Goal: Transaction & Acquisition: Book appointment/travel/reservation

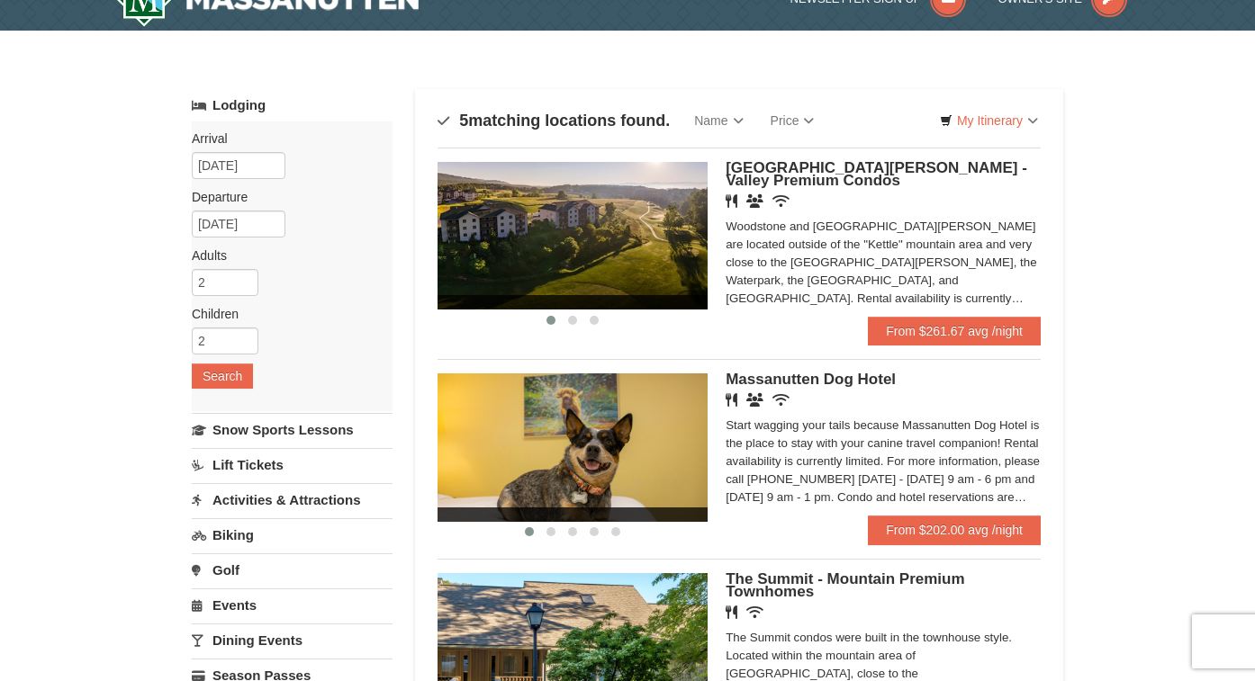
scroll to position [30, 0]
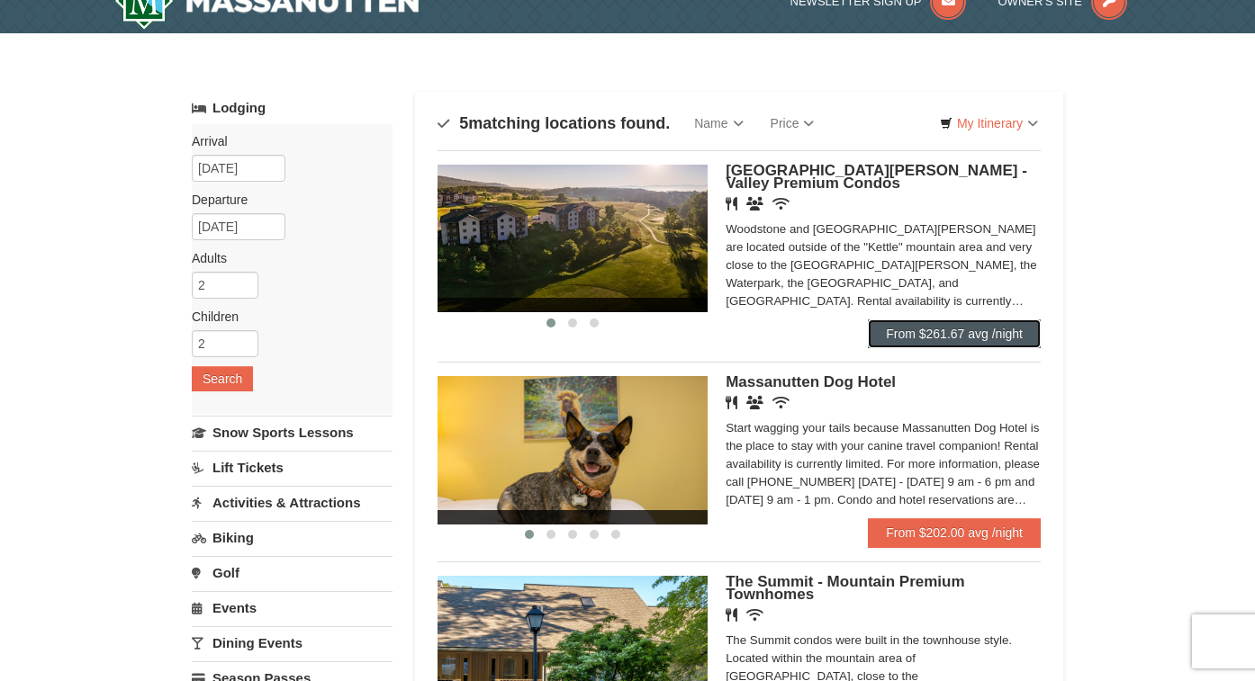
click at [958, 327] on link "From $261.67 avg /night" at bounding box center [954, 334] width 173 height 29
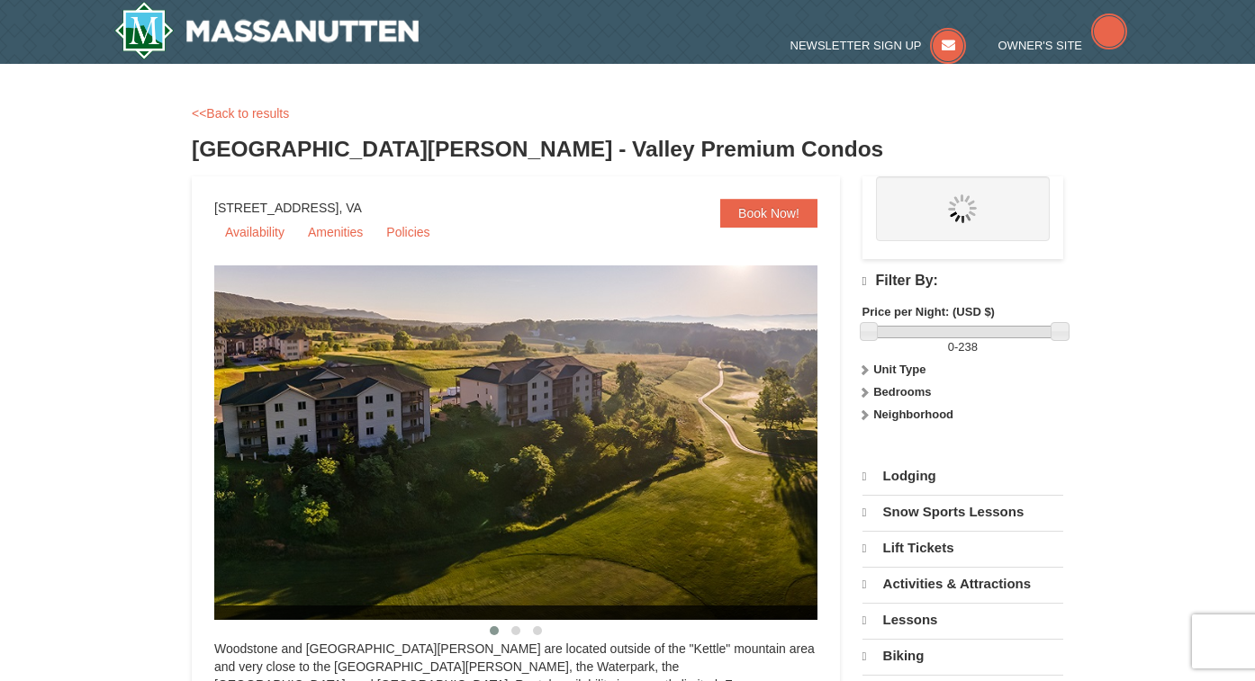
select select "9"
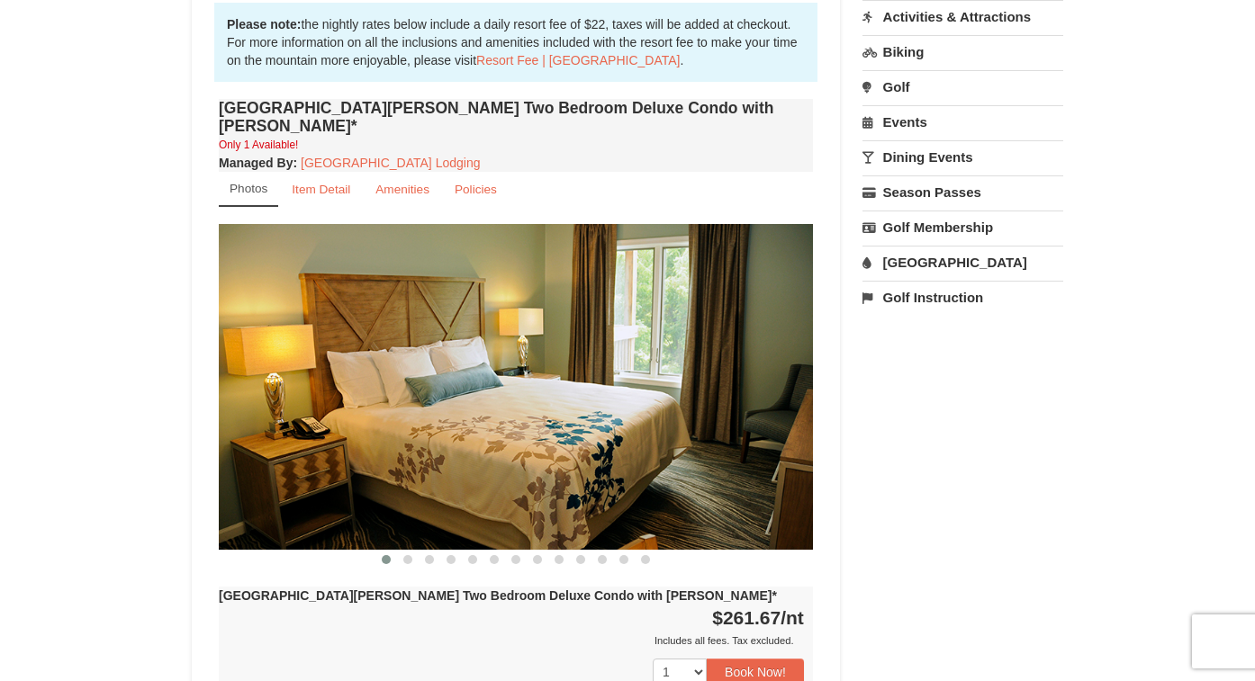
scroll to position [552, 0]
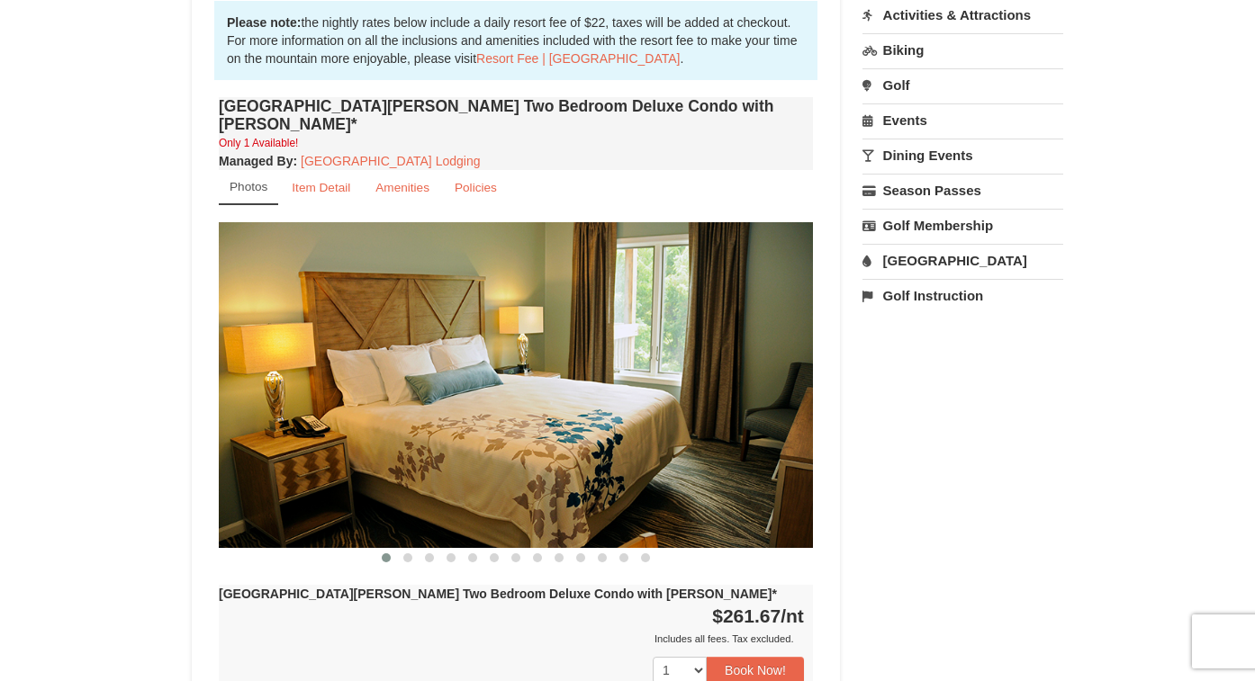
click at [555, 422] on img at bounding box center [516, 384] width 594 height 325
click at [406, 549] on button at bounding box center [408, 558] width 22 height 18
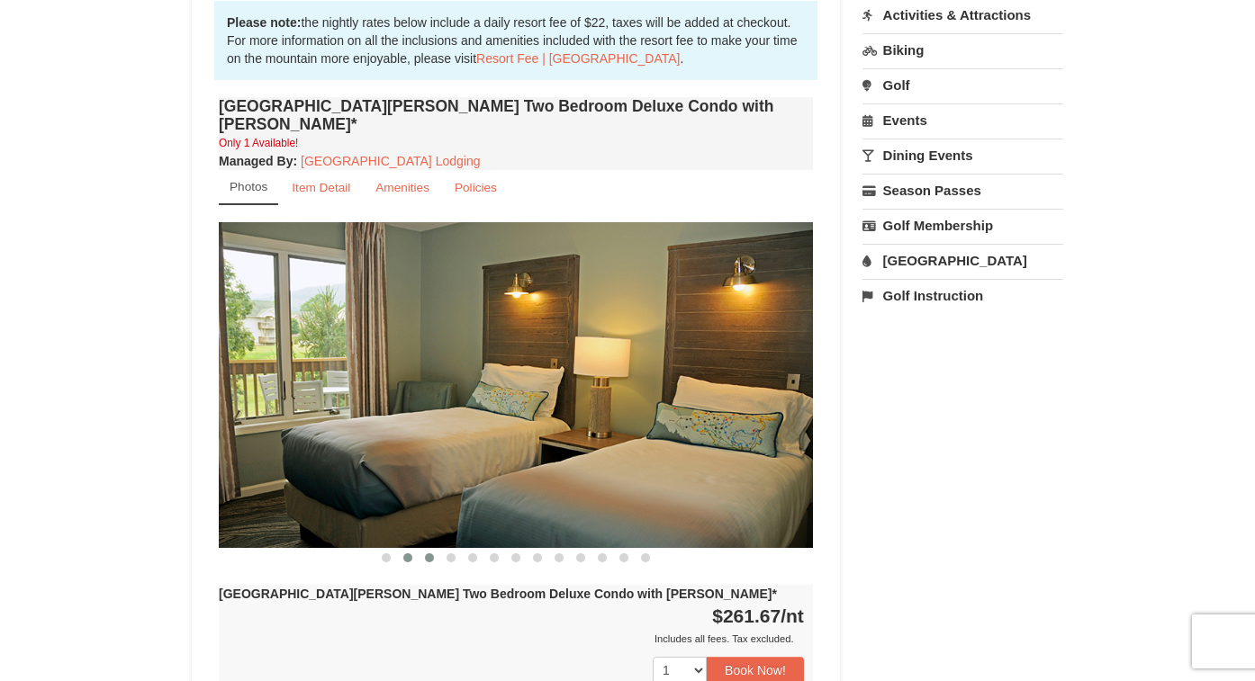
click at [433, 549] on button at bounding box center [430, 558] width 22 height 18
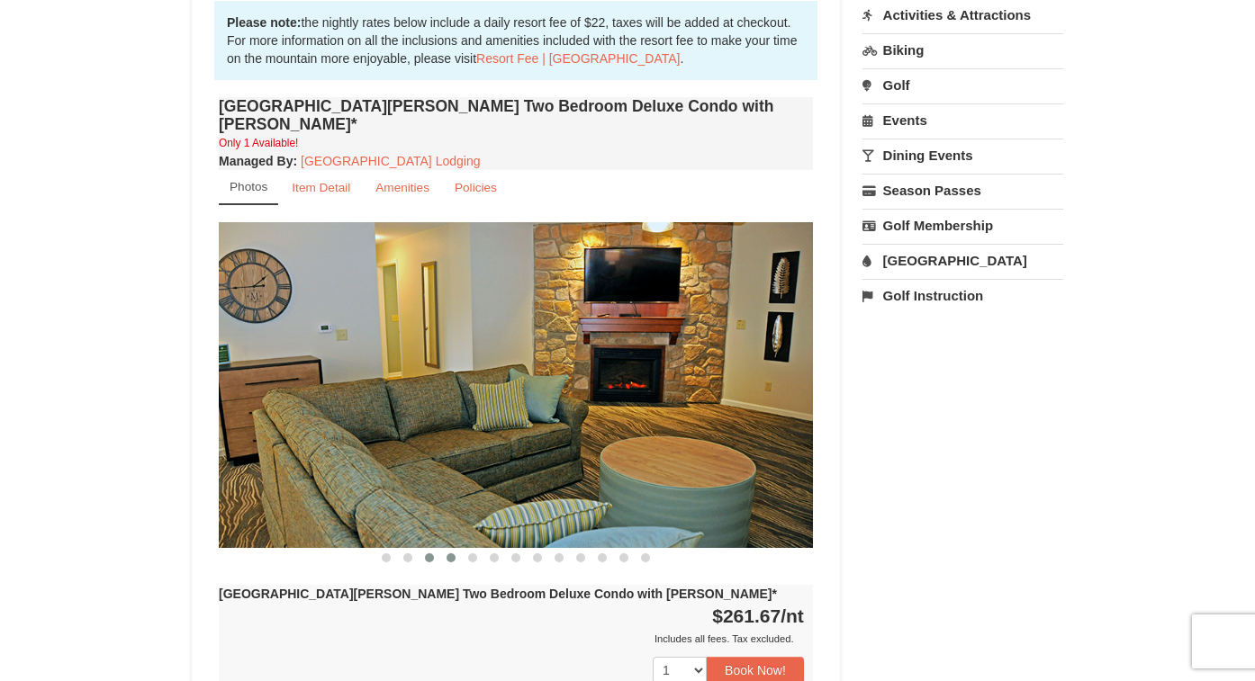
click at [455, 549] on button at bounding box center [451, 558] width 22 height 18
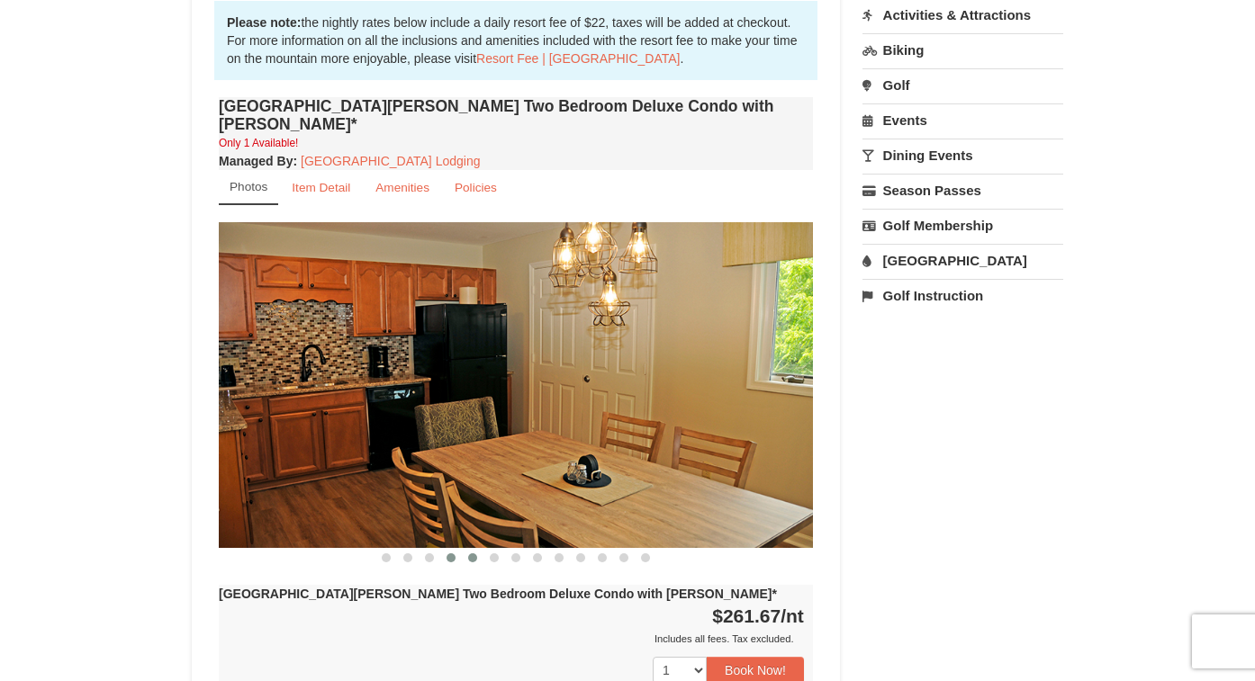
click at [473, 549] on button at bounding box center [473, 558] width 22 height 18
